Goal: Information Seeking & Learning: Learn about a topic

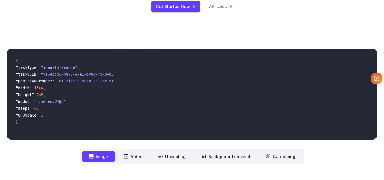
scroll to position [170, 0]
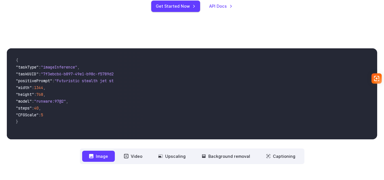
click at [263, 59] on video at bounding box center [247, 93] width 259 height 91
drag, startPoint x: 263, startPoint y: 59, endPoint x: 262, endPoint y: 11, distance: 48.6
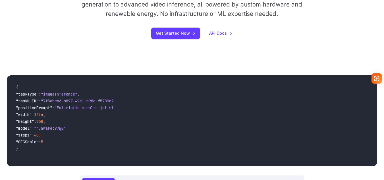
scroll to position [136, 0]
